Goal: Task Accomplishment & Management: Complete application form

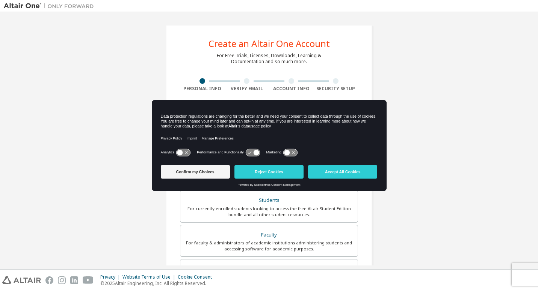
click at [241, 120] on div "Data protection regulations are changing for the better and we need your consen…" at bounding box center [269, 121] width 217 height 15
click at [350, 171] on button "Accept All Cookies" at bounding box center [342, 172] width 69 height 14
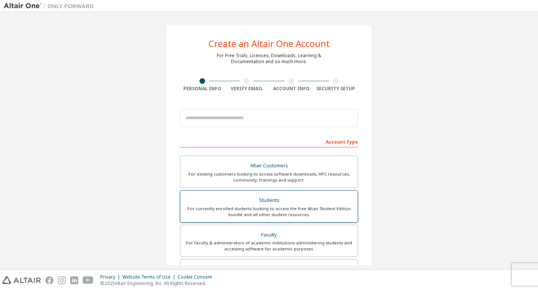
click at [279, 201] on div "Students" at bounding box center [269, 200] width 168 height 11
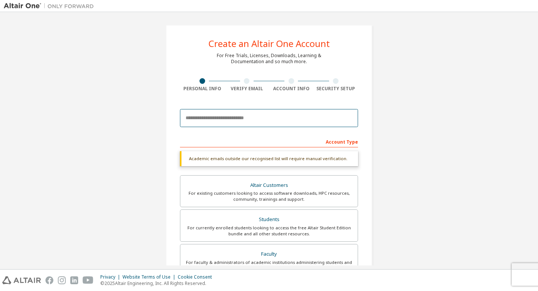
click at [252, 122] on input "email" at bounding box center [269, 118] width 178 height 18
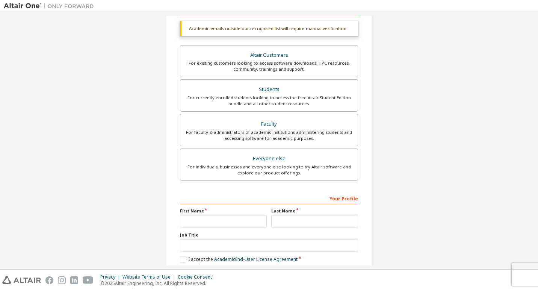
scroll to position [159, 0]
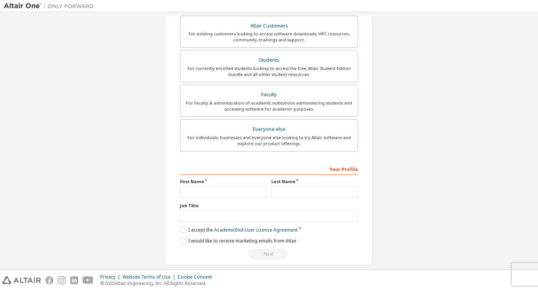
type input "**********"
click at [215, 195] on input "text" at bounding box center [223, 192] width 87 height 12
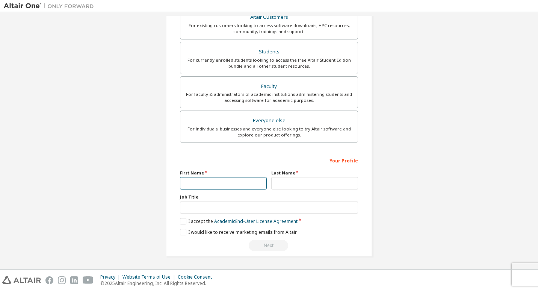
scroll to position [140, 0]
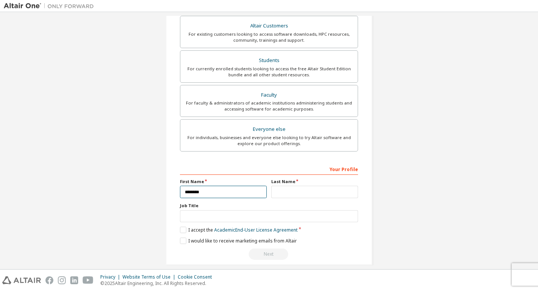
type input "********"
click at [311, 186] on input "text" at bounding box center [314, 192] width 87 height 12
type input "*******"
click at [184, 229] on label "I accept the Academic End-User License Agreement" at bounding box center [239, 230] width 118 height 6
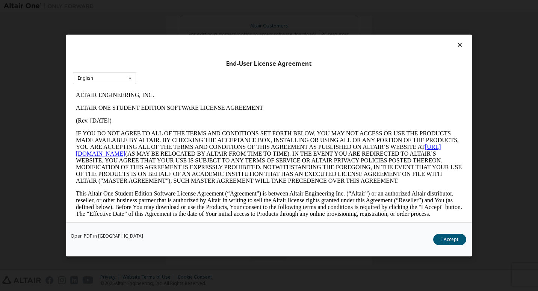
scroll to position [0, 0]
click at [448, 242] on button "I Accept" at bounding box center [449, 239] width 33 height 11
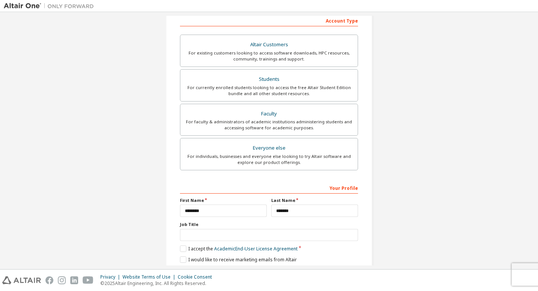
scroll to position [148, 0]
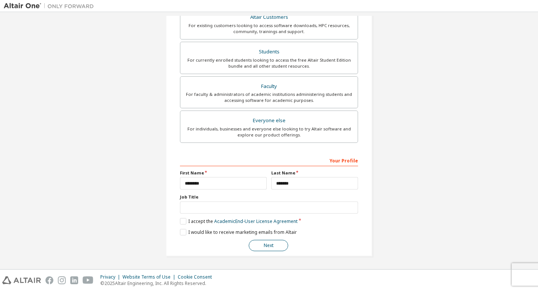
click at [271, 245] on button "Next" at bounding box center [268, 245] width 39 height 11
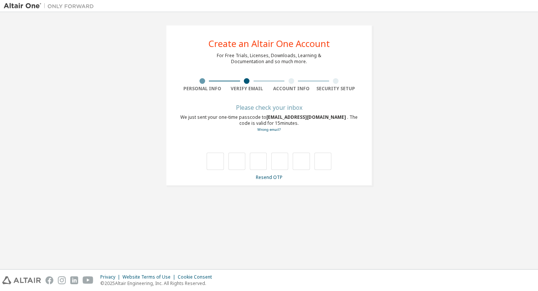
type input "*"
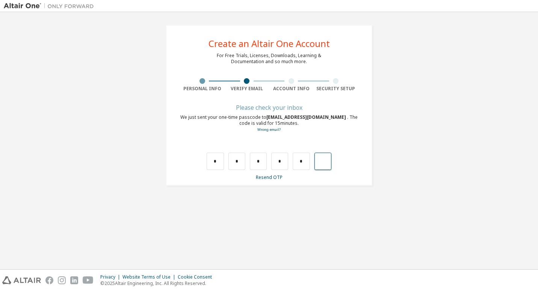
type input "*"
